Goal: Task Accomplishment & Management: Use online tool/utility

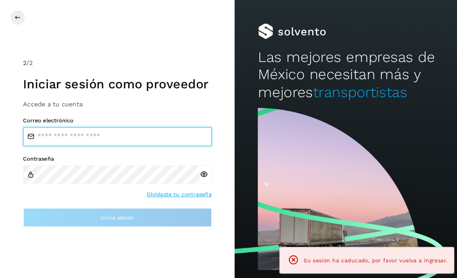
click at [87, 142] on input "email" at bounding box center [115, 133] width 184 height 18
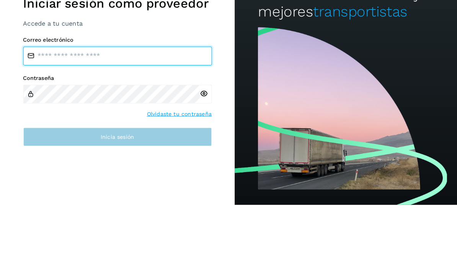
type input "**********"
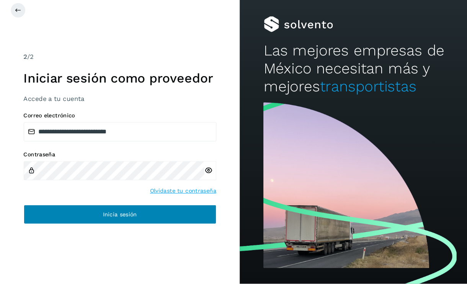
scroll to position [24, 0]
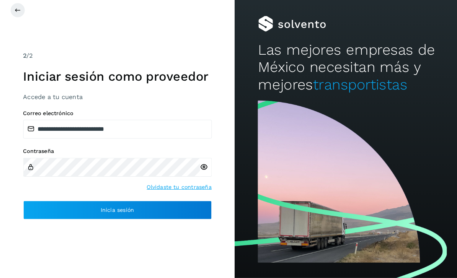
click at [197, 166] on icon at bounding box center [199, 170] width 8 height 8
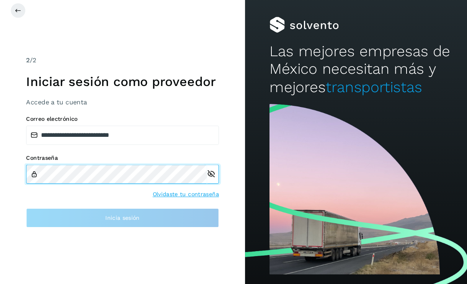
scroll to position [24, 0]
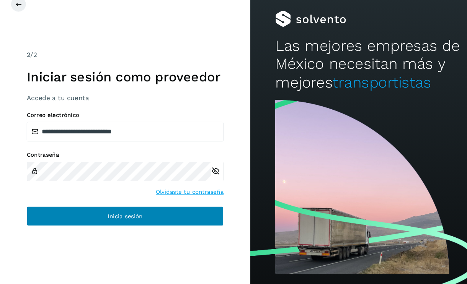
click at [122, 212] on span "Inicia sesión" at bounding box center [117, 214] width 33 height 5
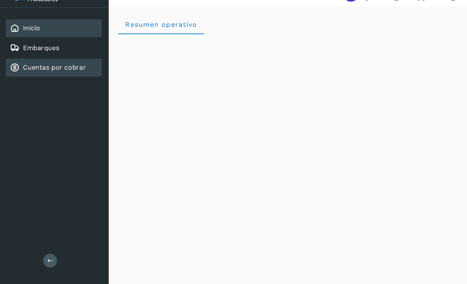
click at [62, 78] on div "Cuentas por cobrar" at bounding box center [44, 82] width 71 height 9
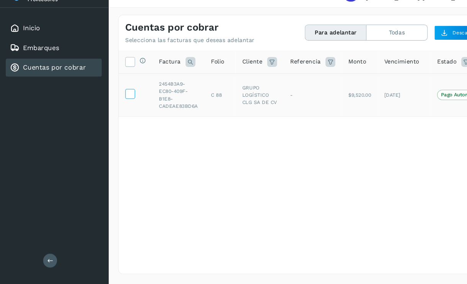
click at [121, 102] on icon at bounding box center [121, 106] width 8 height 8
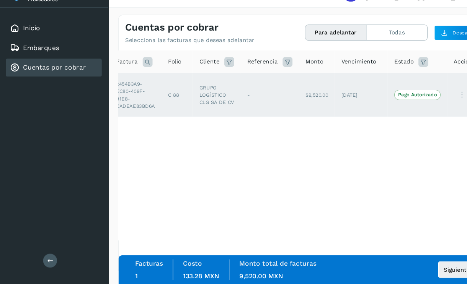
scroll to position [0, 39]
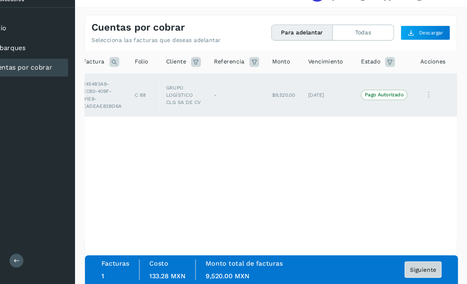
click at [413, 268] on span "Siguiente" at bounding box center [425, 270] width 24 height 5
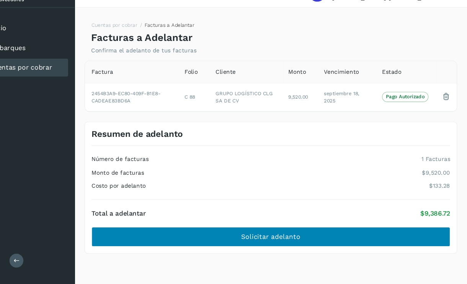
click at [281, 231] on button "Solicitar adelanto" at bounding box center [284, 240] width 334 height 18
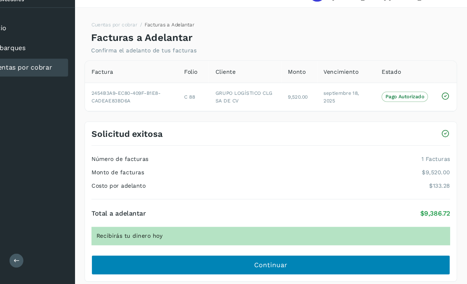
click at [269, 262] on span "Continuar" at bounding box center [284, 266] width 31 height 8
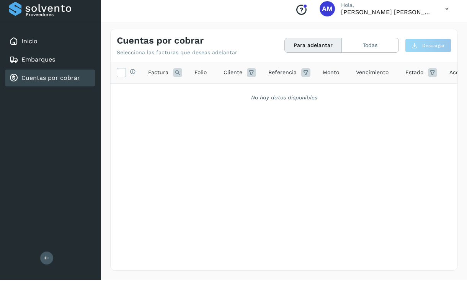
scroll to position [4, 0]
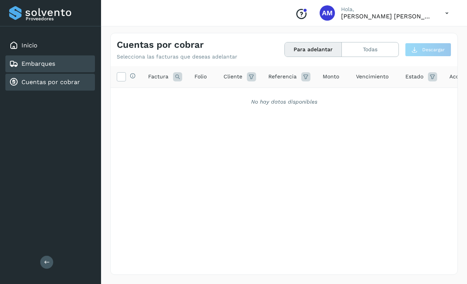
click at [33, 56] on div "Embarques" at bounding box center [50, 63] width 90 height 17
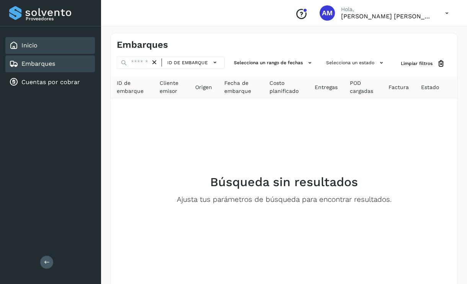
click at [21, 53] on div "Inicio" at bounding box center [50, 45] width 90 height 17
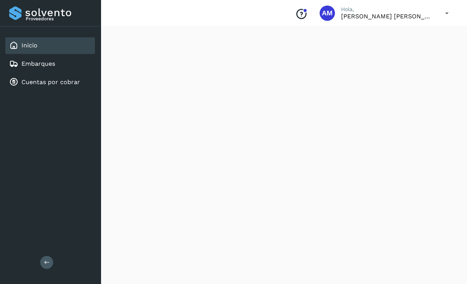
scroll to position [293, 0]
